Goal: Transaction & Acquisition: Purchase product/service

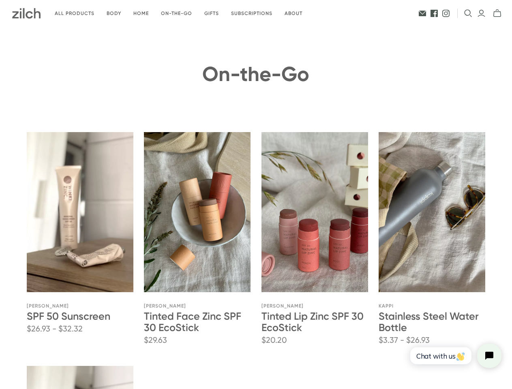
click at [256, 195] on ul "Quickshop Add to cart Unavailable Winki Zinc SPF 50 Sunscreen $26.93 - $32.32 W…" at bounding box center [256, 350] width 459 height 477
click at [468, 13] on icon "Open search" at bounding box center [468, 13] width 8 height 8
click at [498, 13] on icon "Close search" at bounding box center [501, 13] width 6 height 6
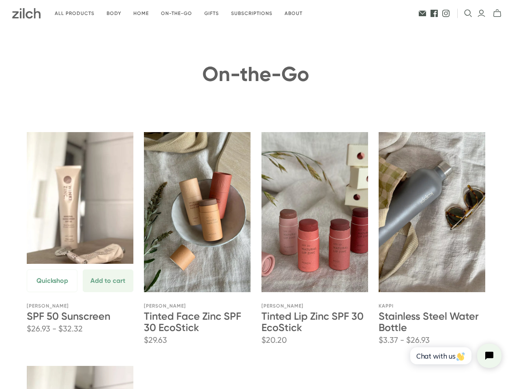
click at [52, 292] on button "Quickshop" at bounding box center [52, 280] width 51 height 23
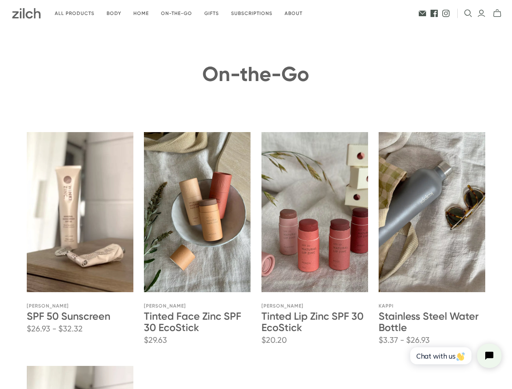
click at [107, 309] on section at bounding box center [256, 194] width 512 height 389
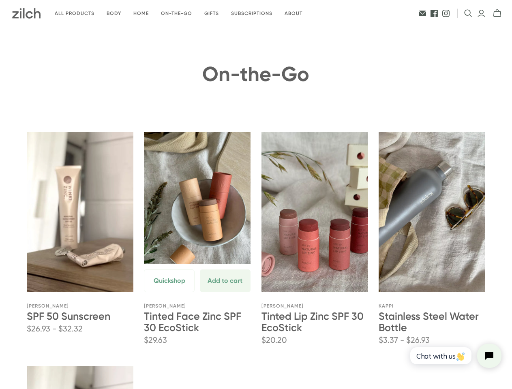
click at [169, 292] on button "Quickshop" at bounding box center [169, 280] width 51 height 23
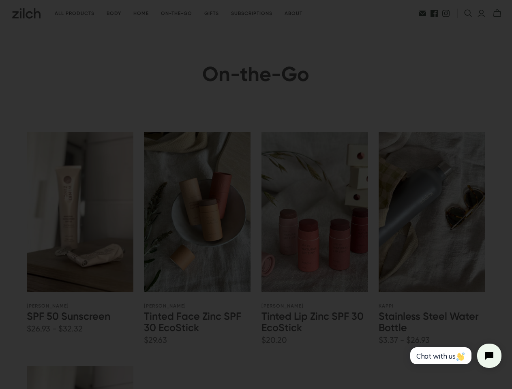
click at [225, 309] on section at bounding box center [256, 194] width 512 height 389
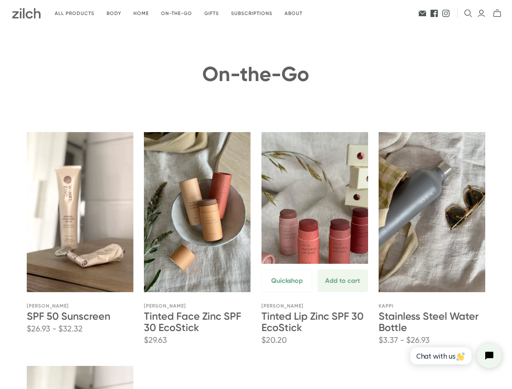
click at [287, 292] on button "Quickshop" at bounding box center [286, 280] width 51 height 23
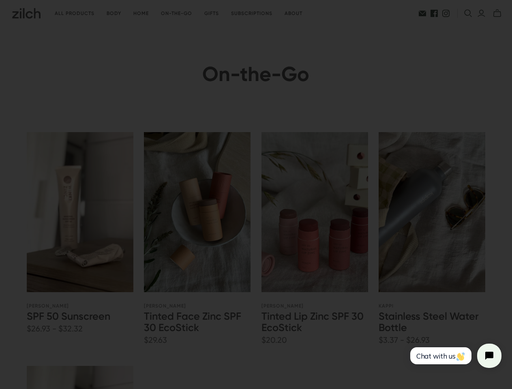
click at [342, 309] on section at bounding box center [256, 194] width 512 height 389
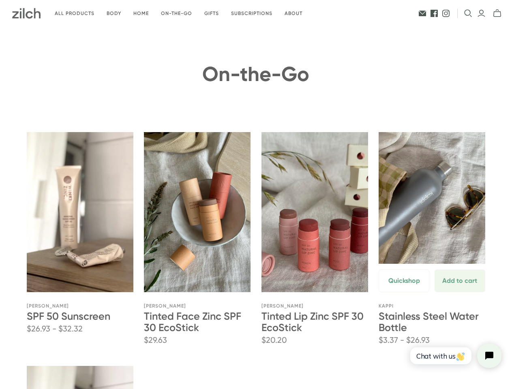
click at [404, 292] on button "Quickshop" at bounding box center [404, 280] width 51 height 23
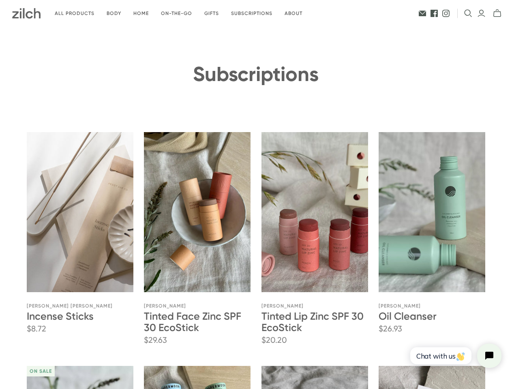
click at [468, 13] on icon "Open search" at bounding box center [468, 13] width 8 height 8
click at [498, 13] on icon "Close search" at bounding box center [501, 13] width 6 height 6
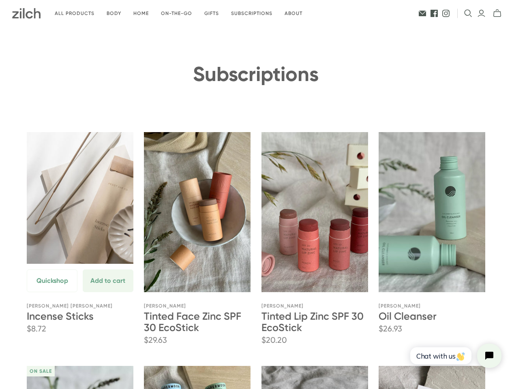
click at [52, 292] on button "Quickshop" at bounding box center [52, 280] width 51 height 23
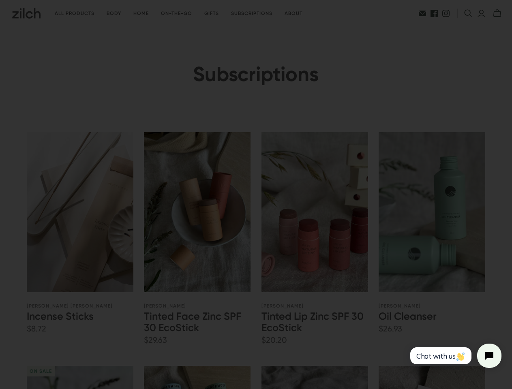
click at [107, 309] on section at bounding box center [256, 194] width 512 height 389
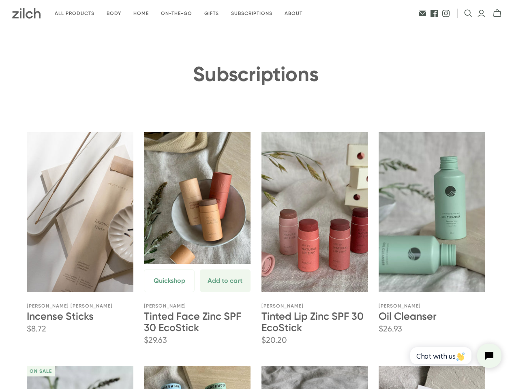
click at [169, 292] on button "Quickshop" at bounding box center [169, 280] width 51 height 23
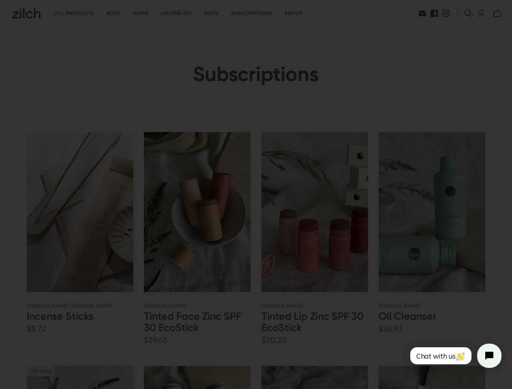
click at [225, 309] on section at bounding box center [256, 194] width 512 height 389
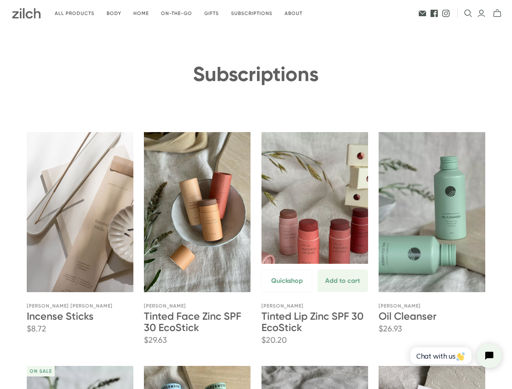
click at [287, 292] on button "Quickshop" at bounding box center [286, 280] width 51 height 23
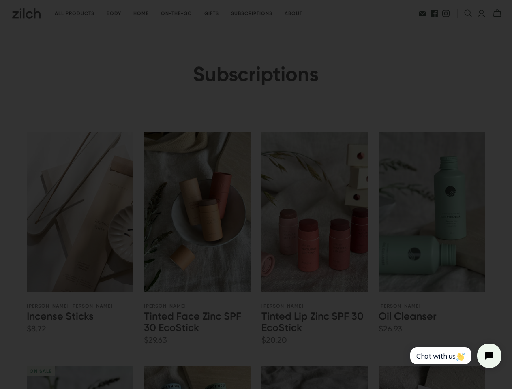
click at [342, 309] on section at bounding box center [256, 194] width 512 height 389
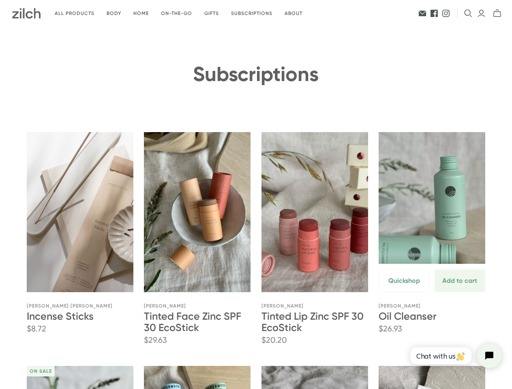
click at [404, 292] on button "Quickshop" at bounding box center [404, 280] width 51 height 23
